Goal: Transaction & Acquisition: Purchase product/service

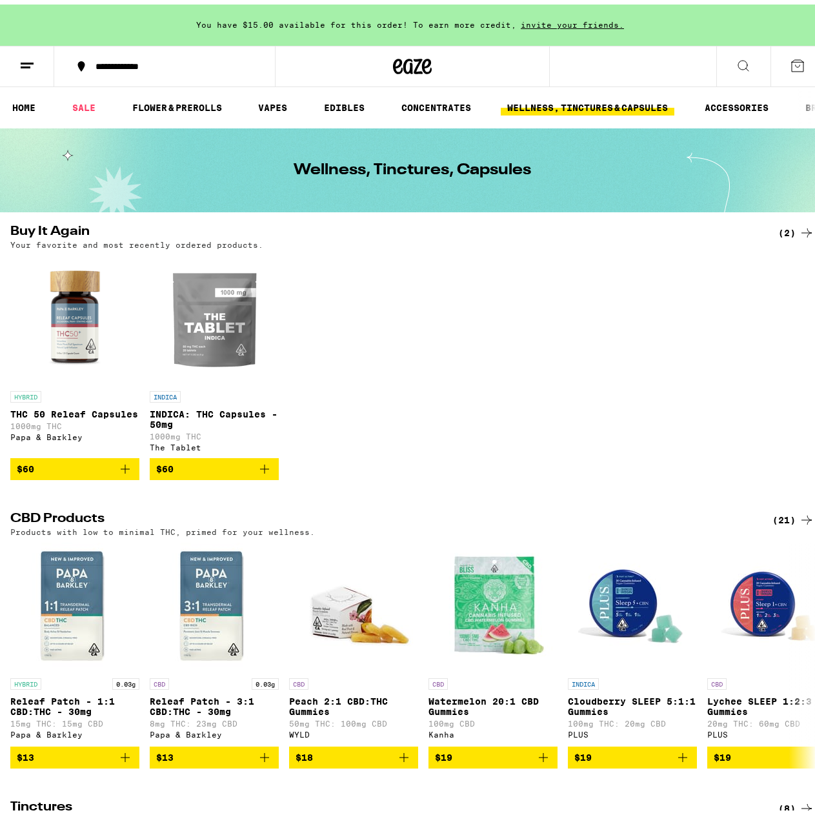
click at [270, 476] on button "$60" at bounding box center [214, 465] width 129 height 22
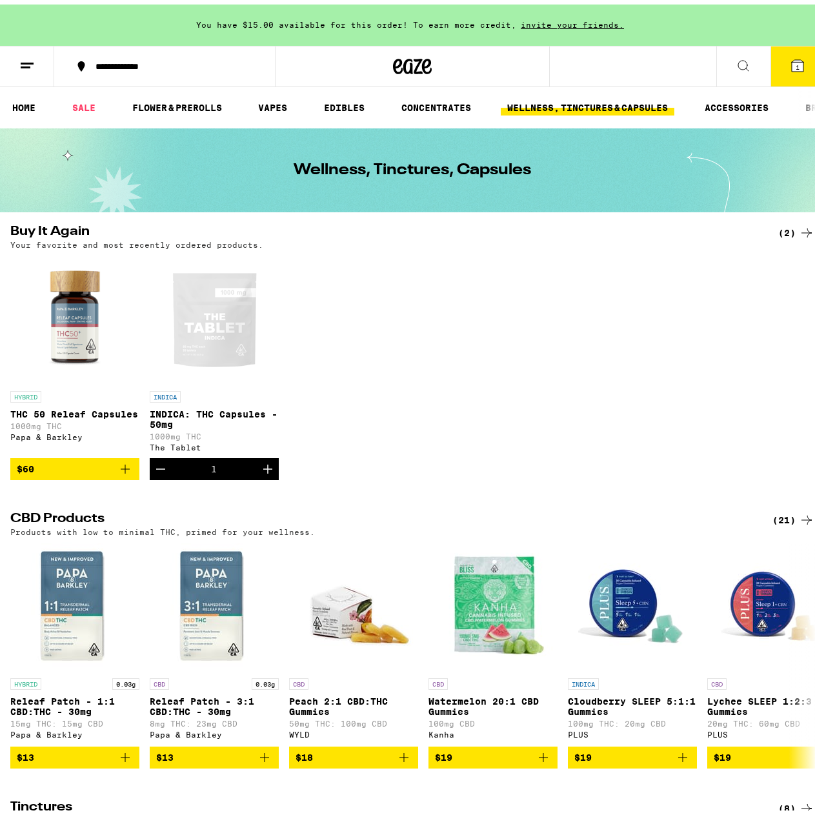
click at [270, 476] on button "Increment" at bounding box center [268, 465] width 22 height 22
click at [793, 63] on icon at bounding box center [798, 62] width 12 height 12
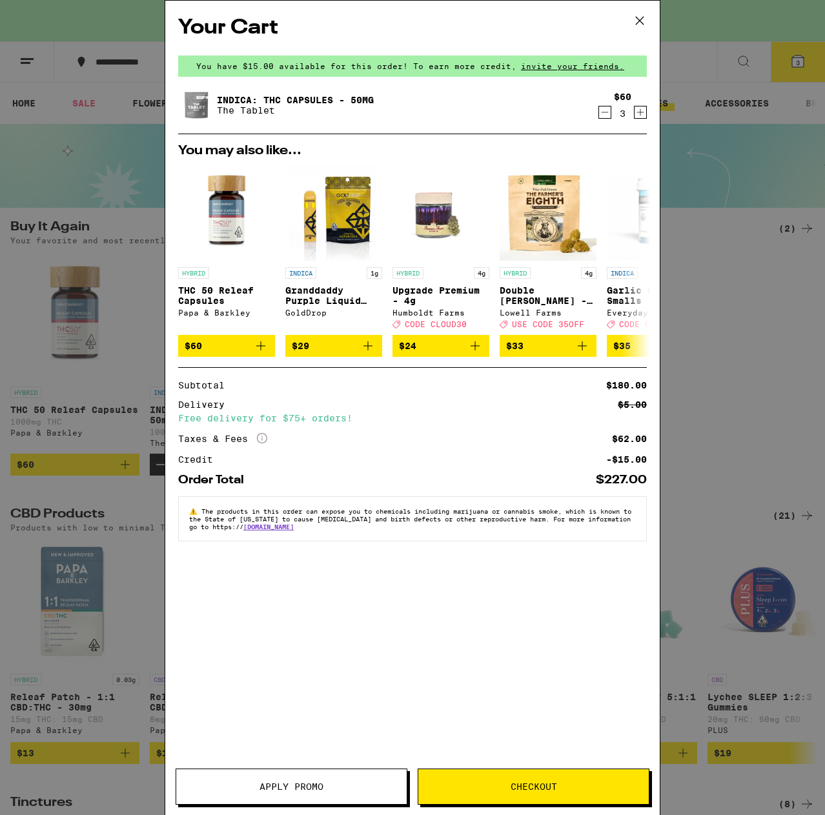
click at [642, 25] on icon at bounding box center [639, 20] width 19 height 19
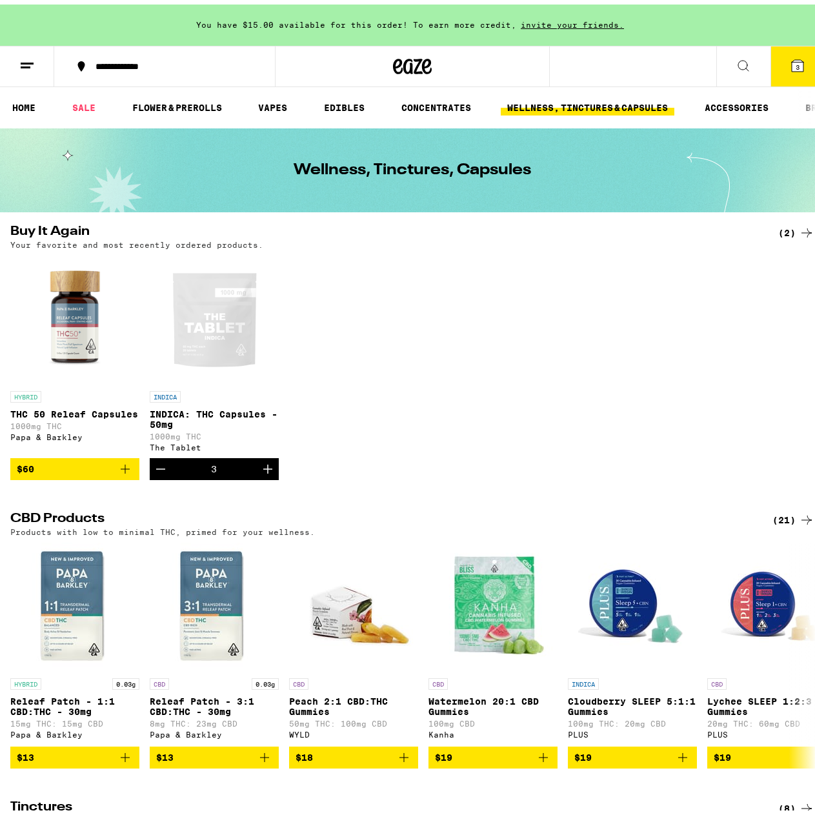
click at [790, 71] on button "3" at bounding box center [798, 62] width 54 height 40
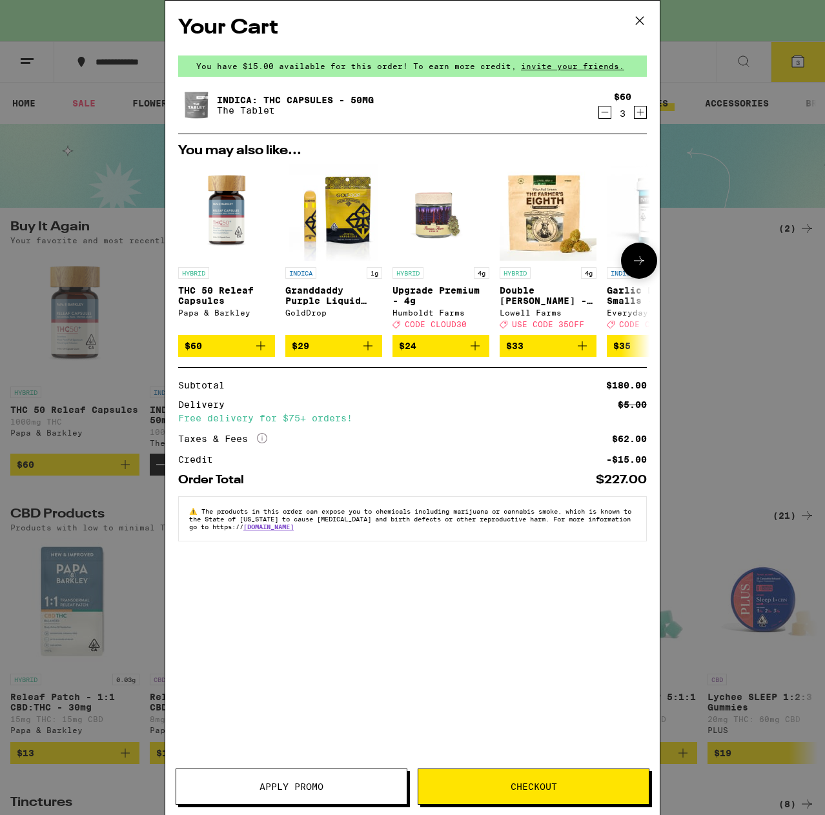
click at [371, 354] on icon "Add to bag" at bounding box center [367, 345] width 15 height 15
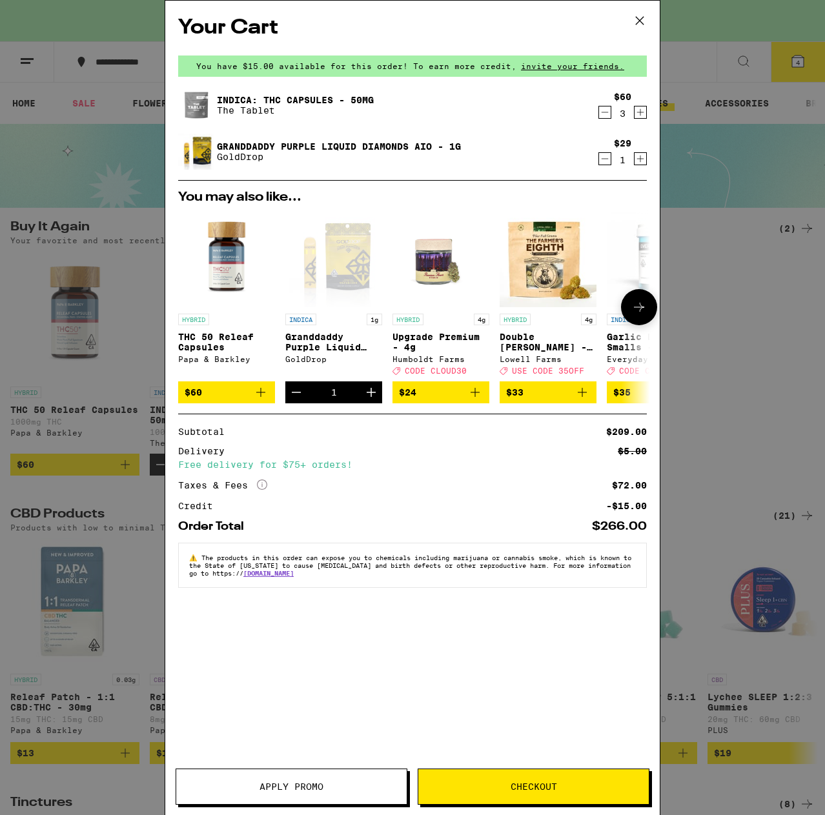
click at [367, 400] on icon "Increment" at bounding box center [370, 392] width 15 height 15
click at [577, 794] on button "Checkout" at bounding box center [534, 787] width 232 height 36
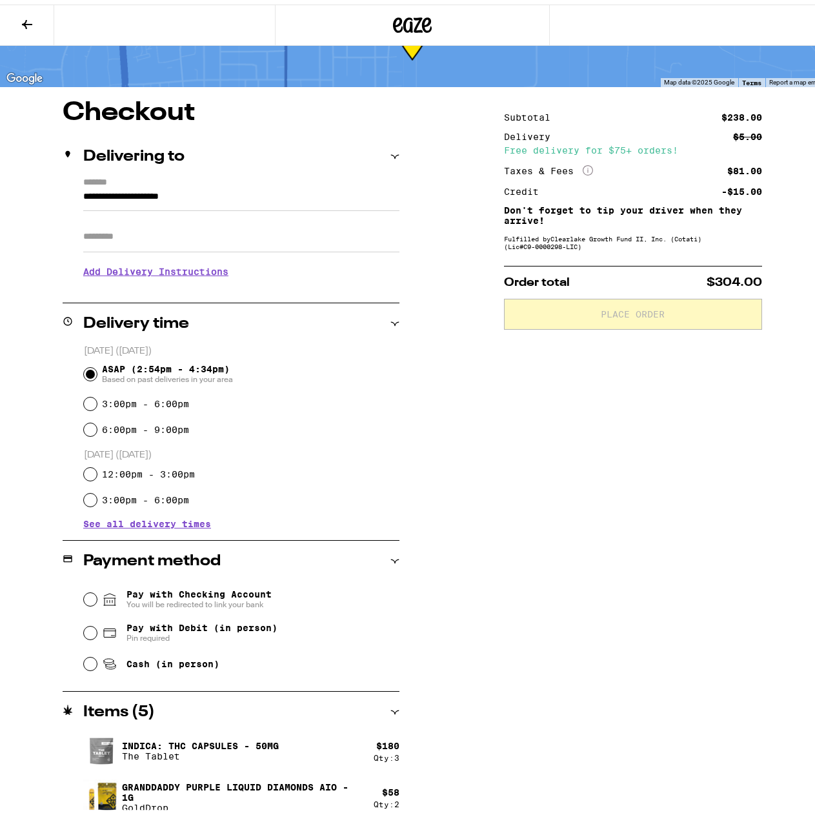
scroll to position [68, 0]
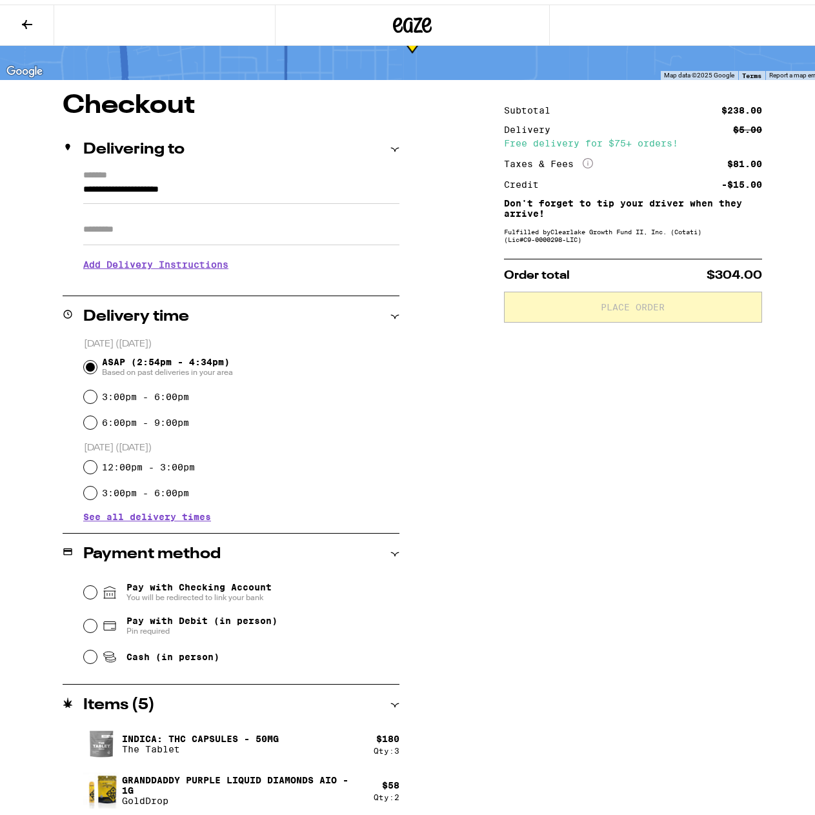
click at [91, 662] on div "Cash (in person)" at bounding box center [242, 652] width 316 height 28
click at [91, 656] on input "Cash (in person)" at bounding box center [90, 652] width 13 height 13
radio input "true"
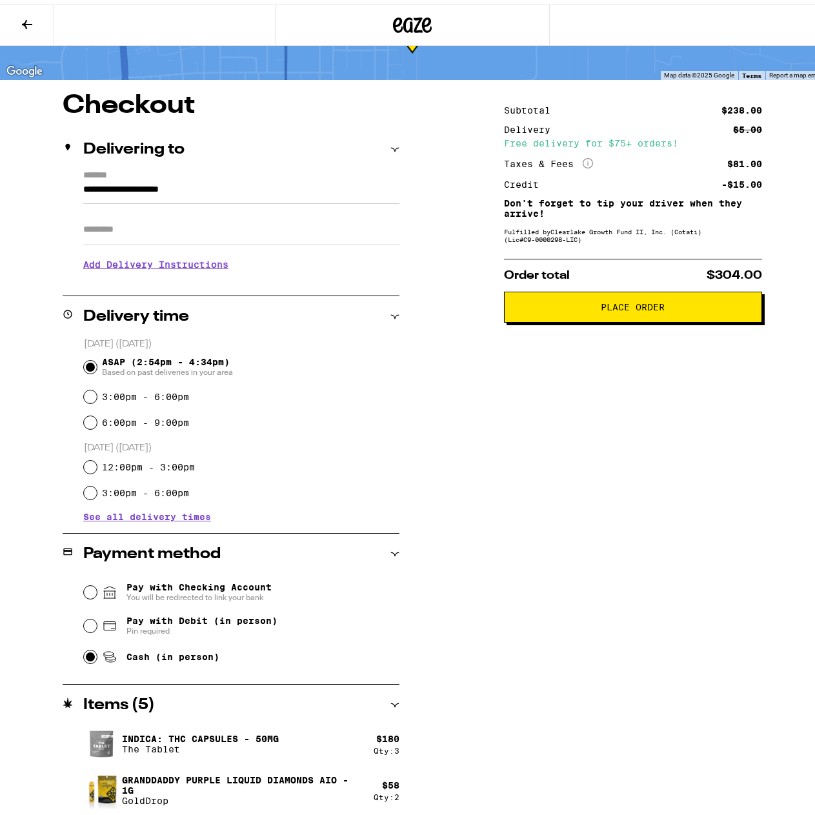
click at [551, 300] on button "Place Order" at bounding box center [633, 302] width 258 height 31
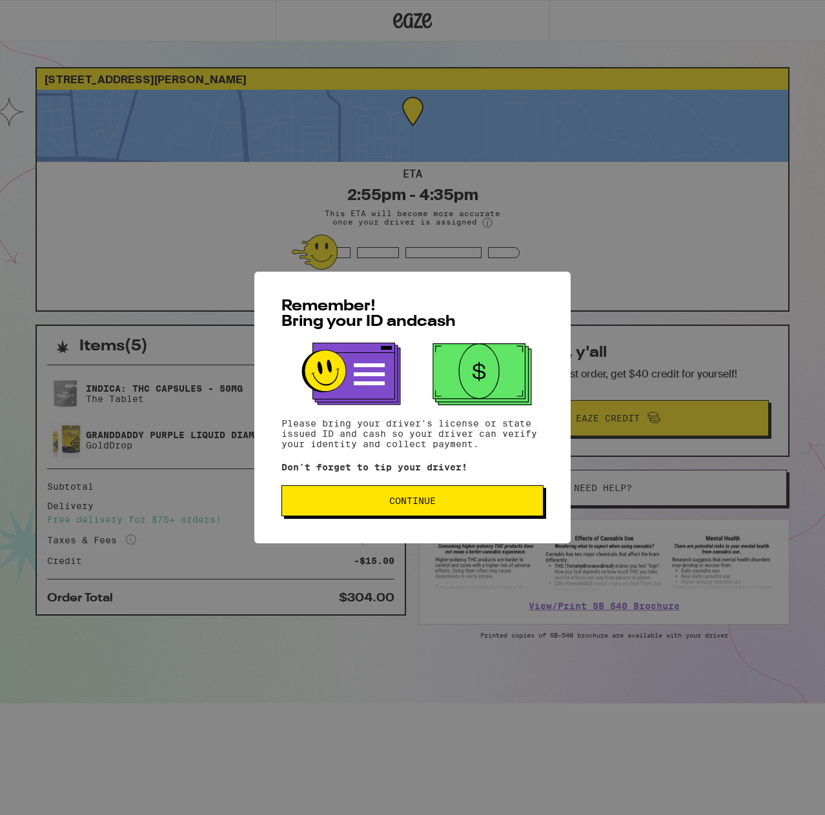
click at [516, 504] on span "Continue" at bounding box center [412, 500] width 240 height 9
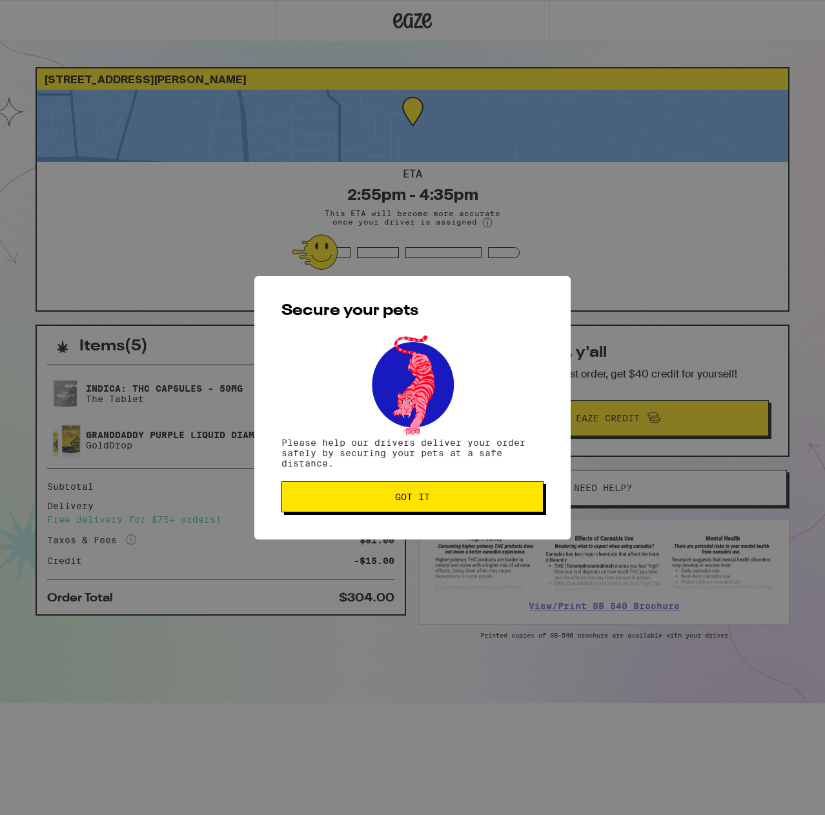
click at [516, 504] on button "Got it" at bounding box center [412, 496] width 262 height 31
